Goal: Find specific page/section: Find specific page/section

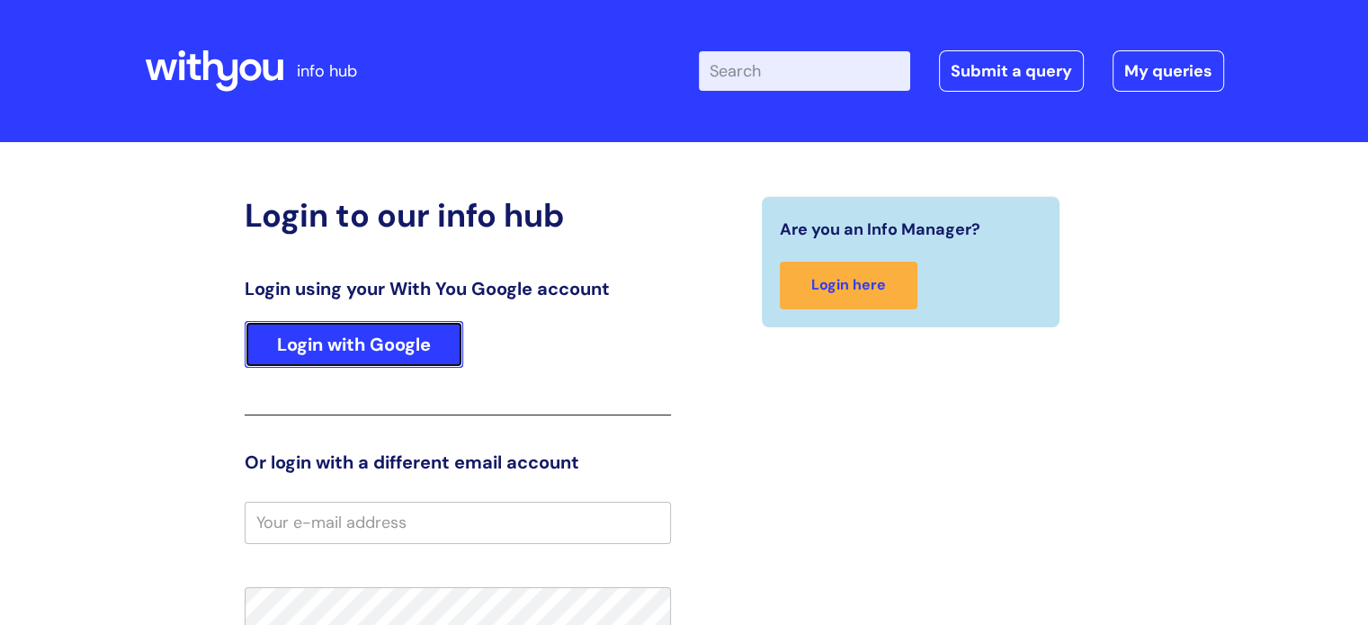
click at [282, 344] on link "Login with Google" at bounding box center [354, 344] width 219 height 47
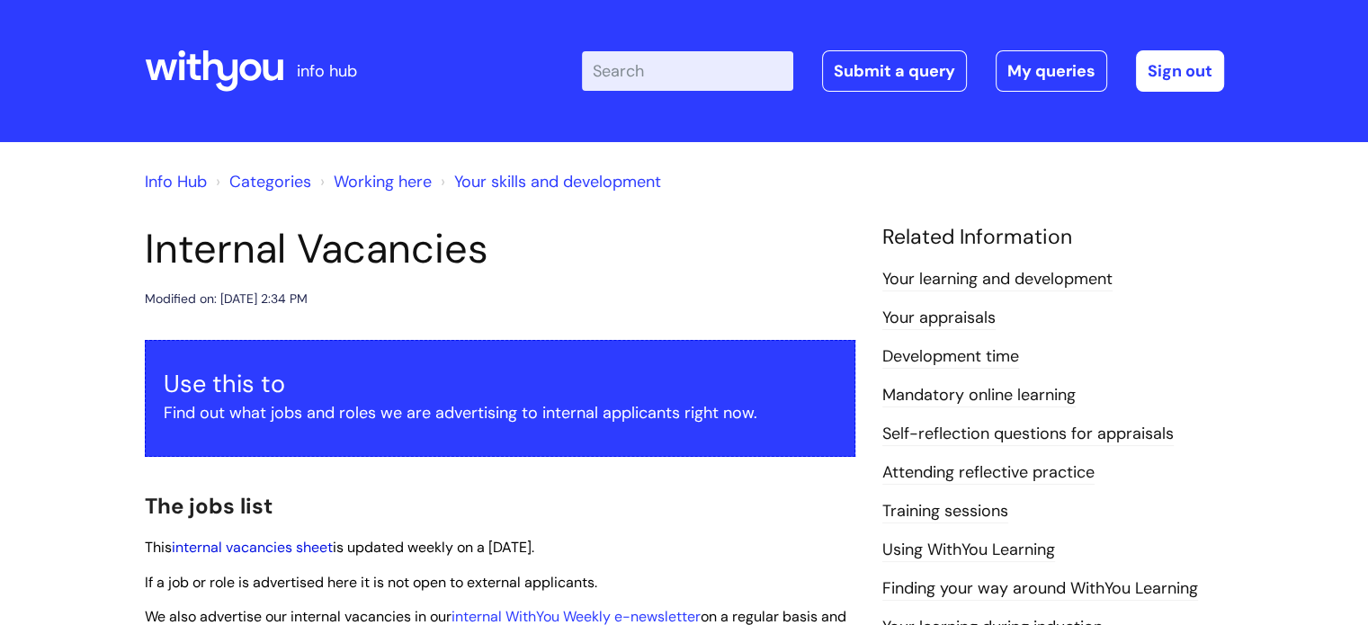
click at [286, 544] on link "internal vacancies sheet" at bounding box center [252, 547] width 161 height 19
